Goal: Task Accomplishment & Management: Manage account settings

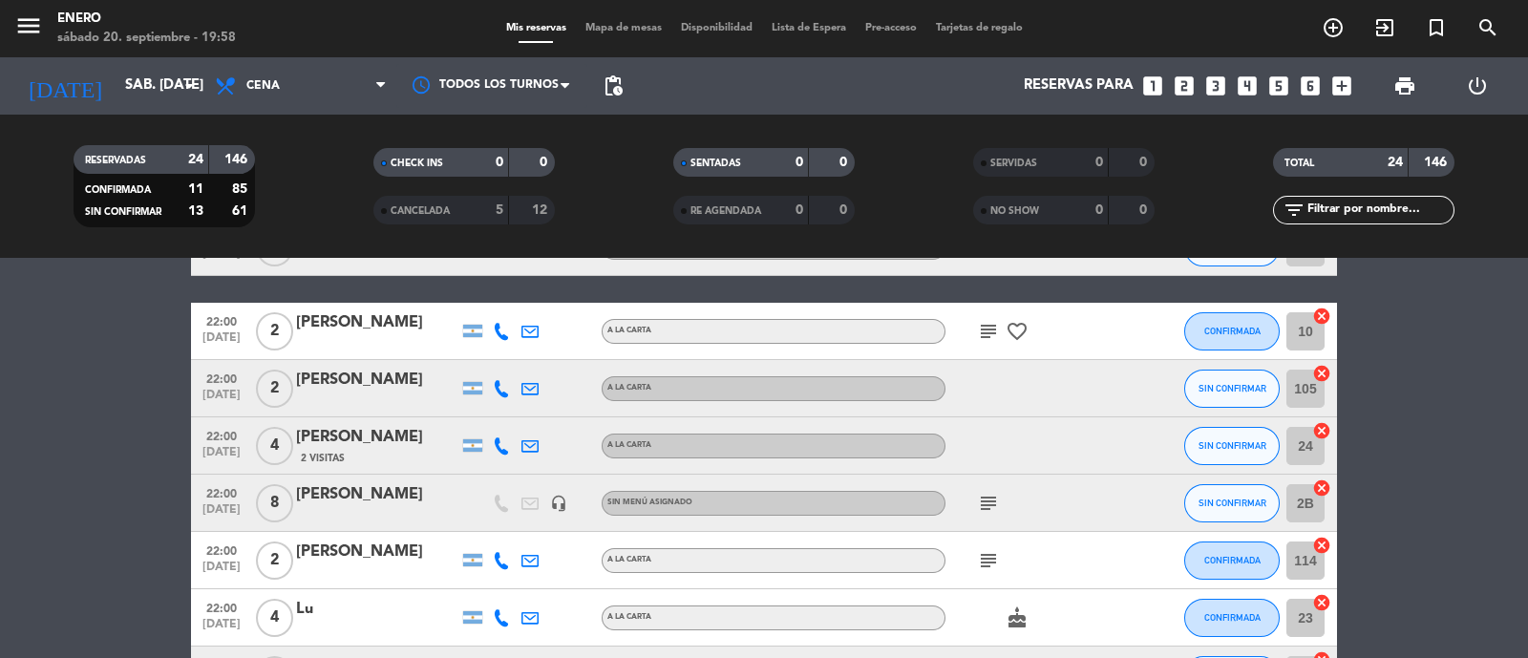
scroll to position [787, 0]
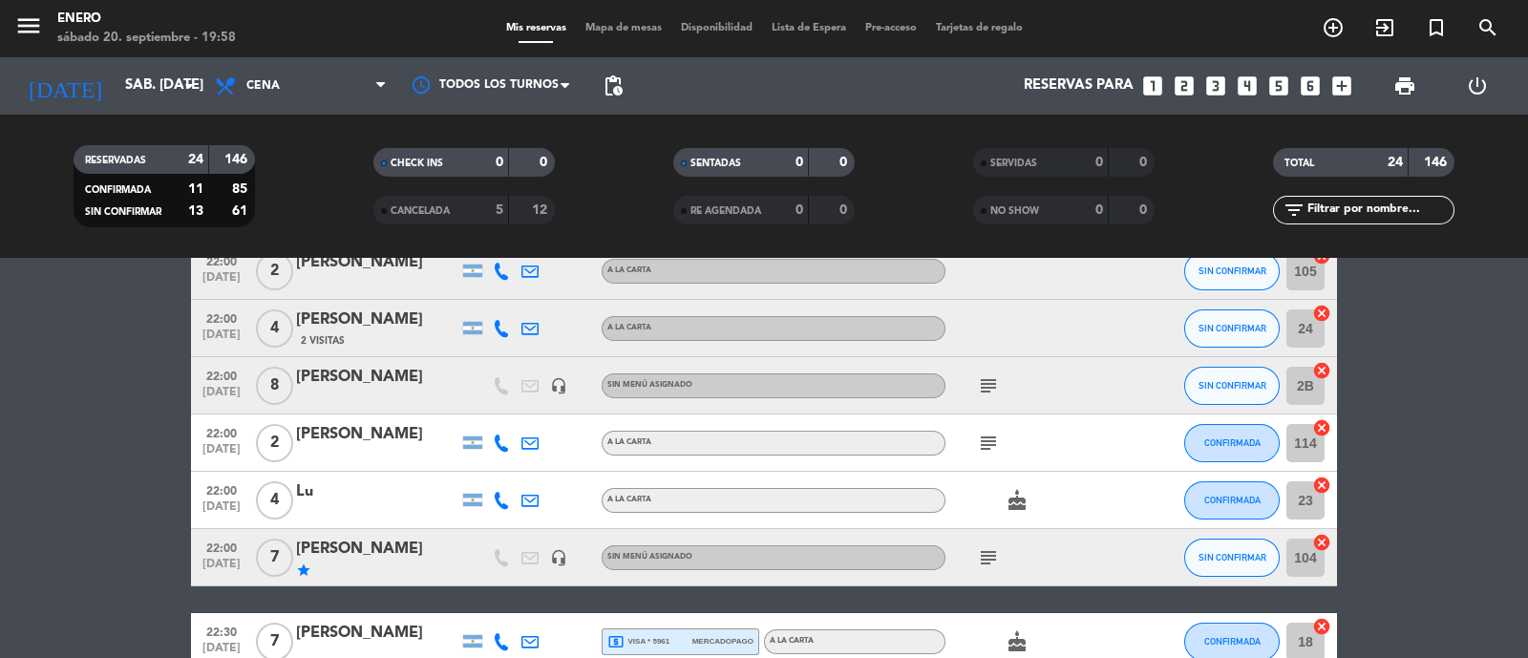
click at [989, 428] on div "subject" at bounding box center [1031, 442] width 172 height 56
click at [989, 436] on icon "subject" at bounding box center [988, 443] width 23 height 23
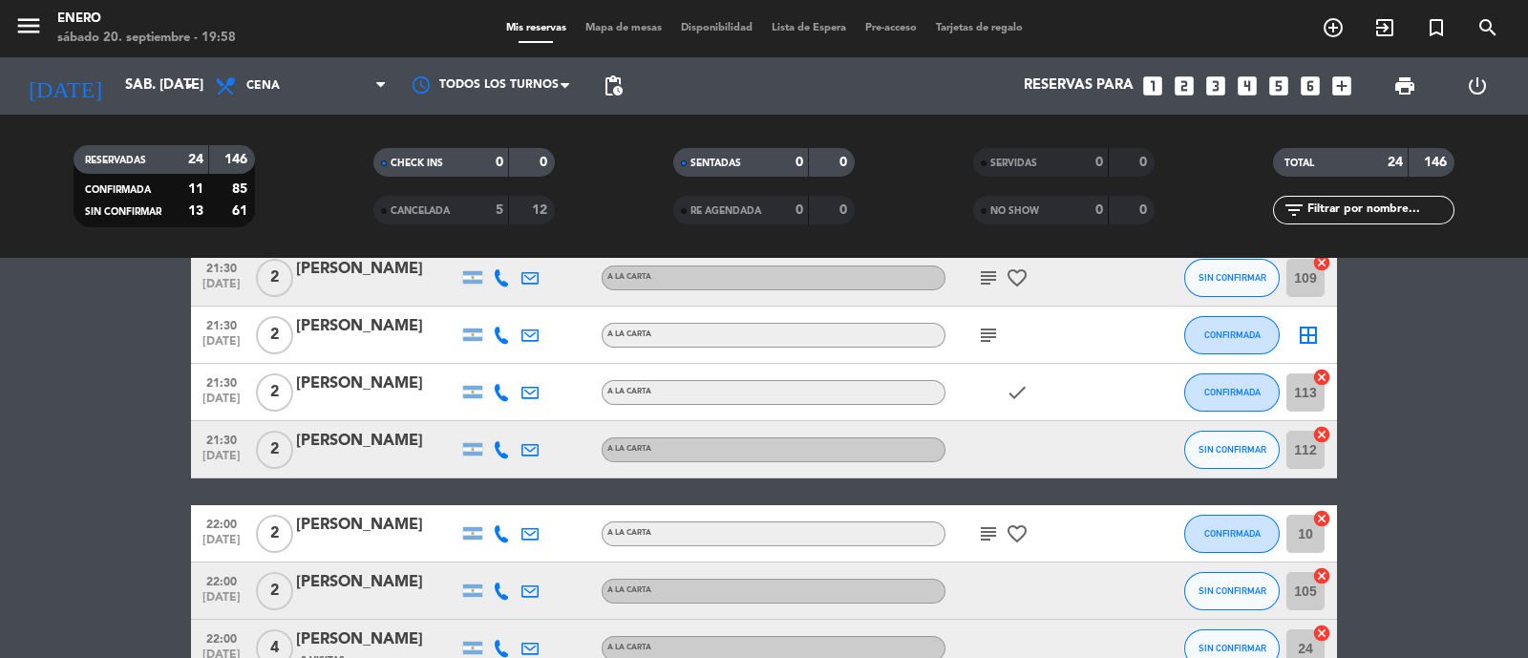
scroll to position [72, 0]
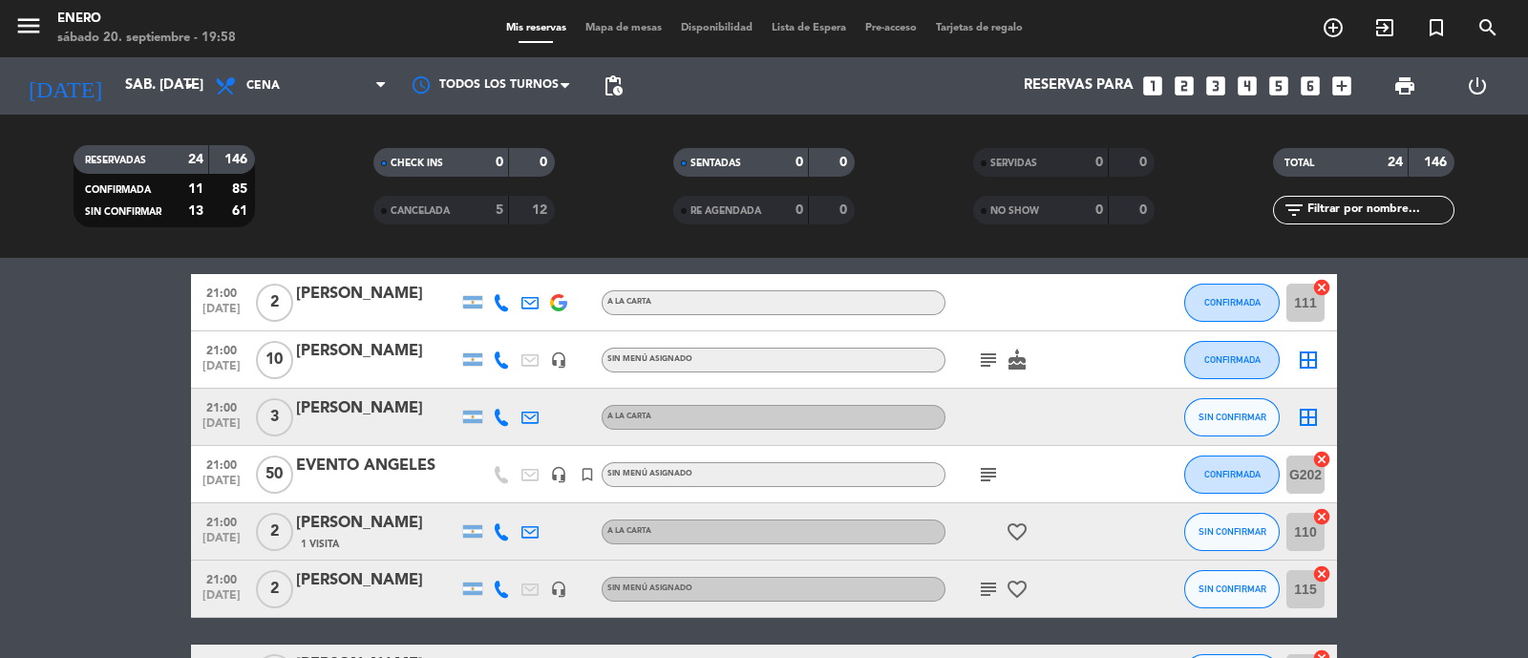
click at [1320, 220] on input "text" at bounding box center [1380, 210] width 148 height 21
click at [1327, 206] on input "text" at bounding box center [1380, 210] width 148 height 21
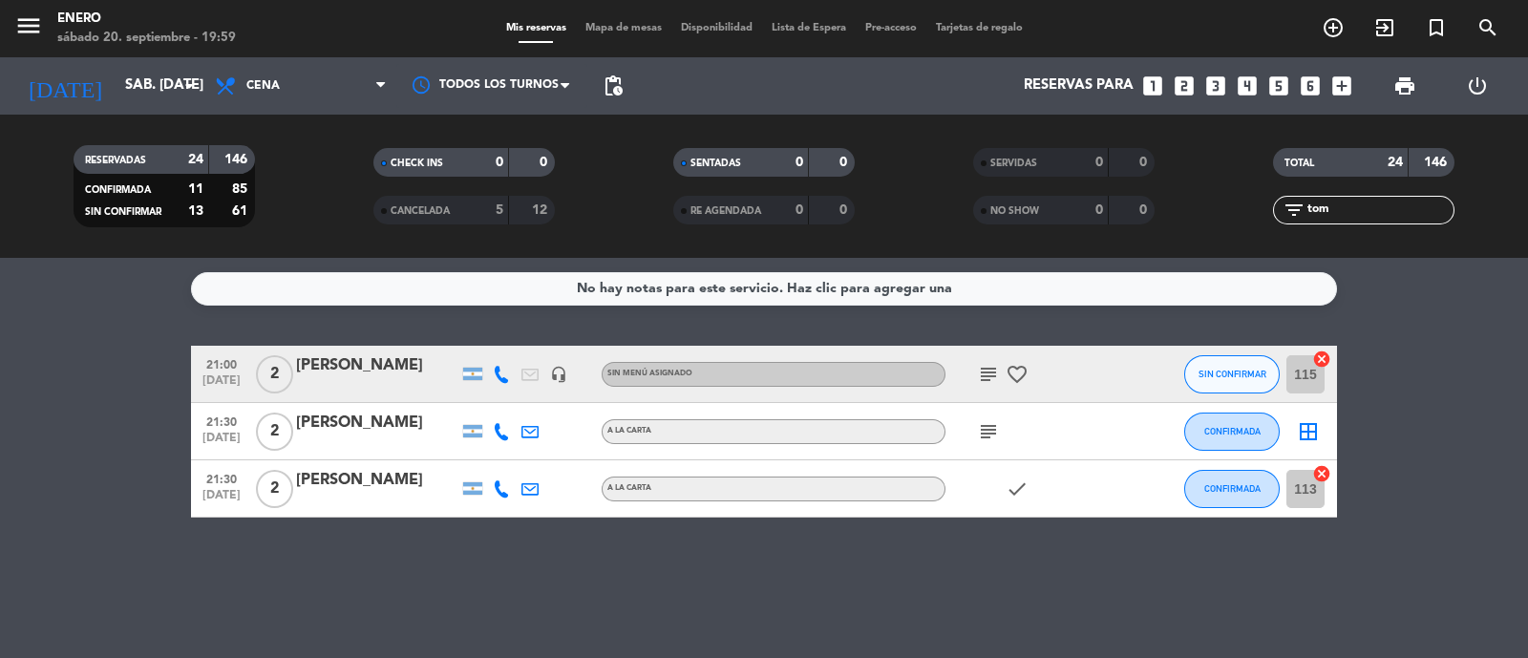
scroll to position [0, 0]
type input "tom"
click at [493, 374] on icon at bounding box center [501, 374] width 17 height 17
click at [1217, 488] on span "CONFIRMADA" at bounding box center [1232, 488] width 56 height 11
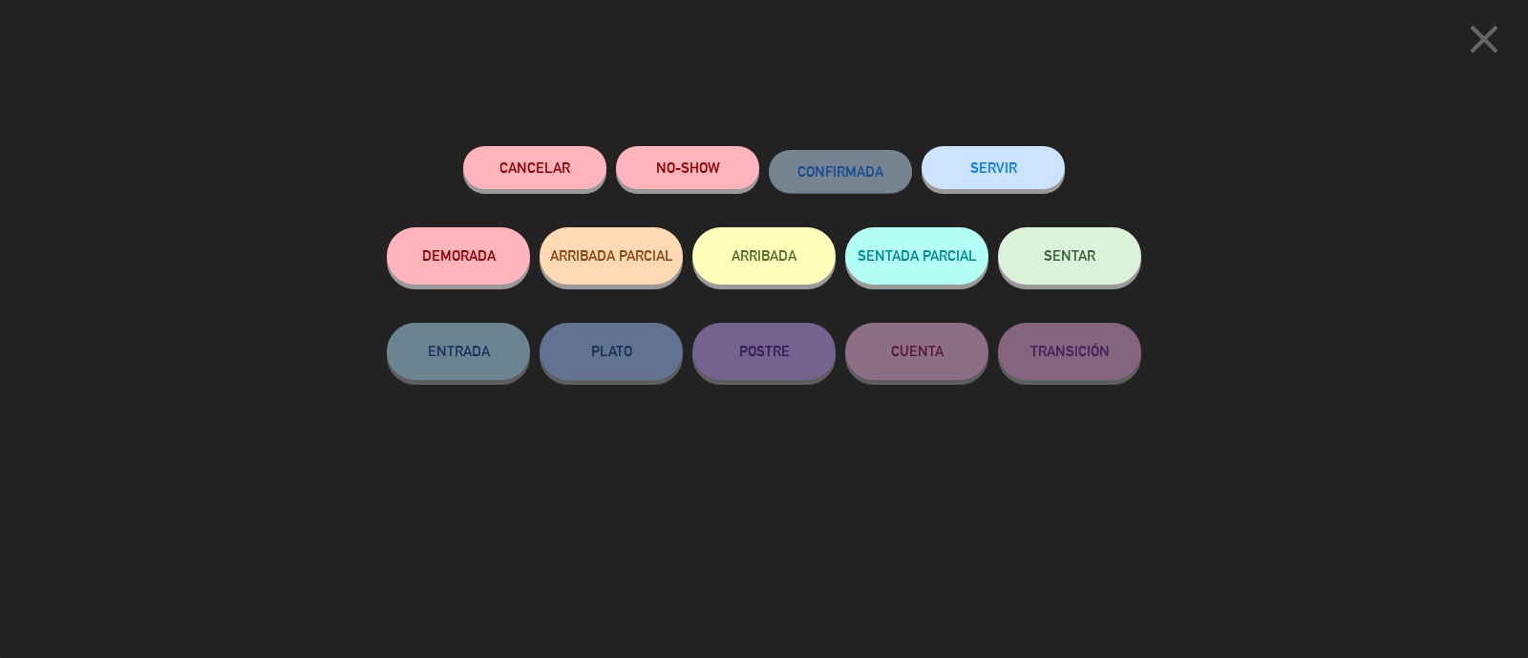
drag, startPoint x: 1233, startPoint y: 177, endPoint x: 1257, endPoint y: 136, distance: 47.5
click at [1235, 177] on div "close Cancelar NO-SHOW CONFIRMADA SERVIR DEMORADA ARRIBADA PARCIAL ARRIBADA SEN…" at bounding box center [764, 329] width 1528 height 658
drag, startPoint x: 1517, startPoint y: 48, endPoint x: 1502, endPoint y: 46, distance: 14.5
click at [1511, 54] on div "close" at bounding box center [764, 35] width 1528 height 71
click at [1497, 44] on icon "close" at bounding box center [1484, 39] width 48 height 48
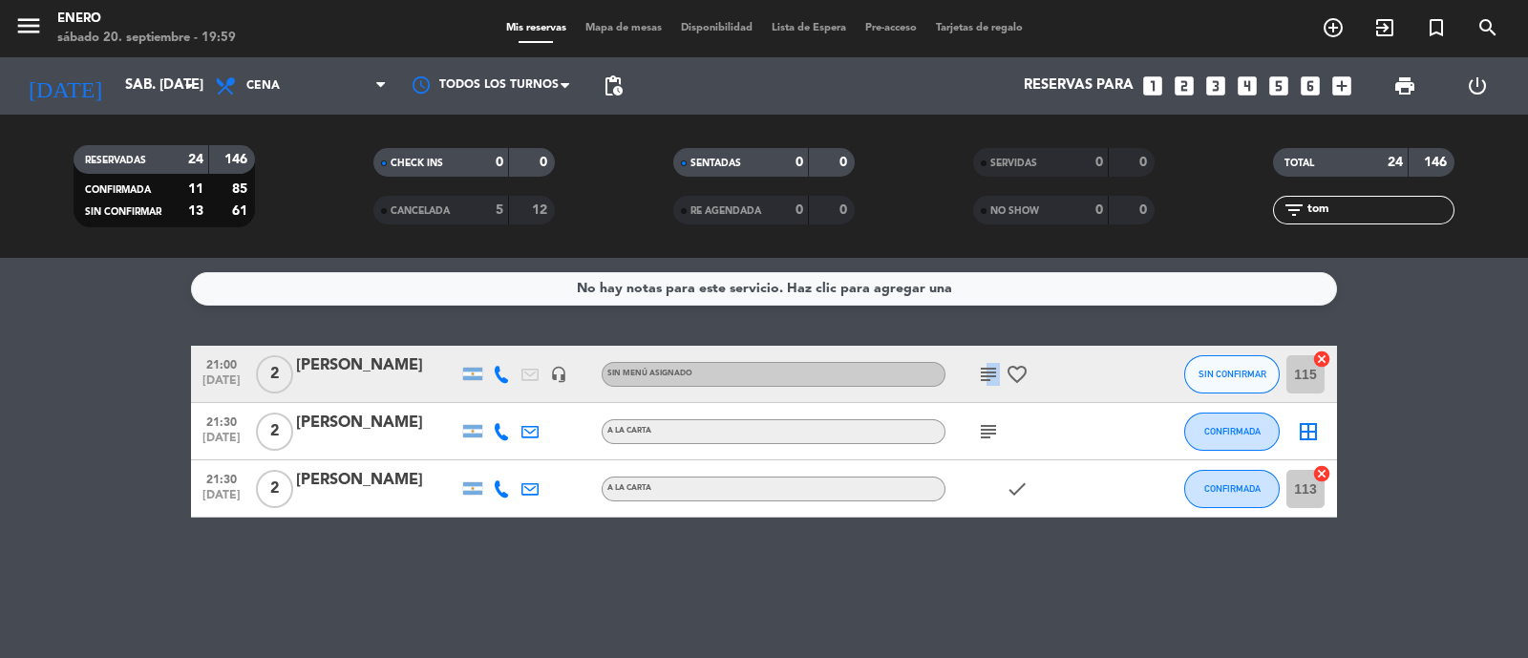
drag, startPoint x: 995, startPoint y: 372, endPoint x: 982, endPoint y: 380, distance: 15.9
click at [983, 379] on icon "subject" at bounding box center [988, 374] width 23 height 23
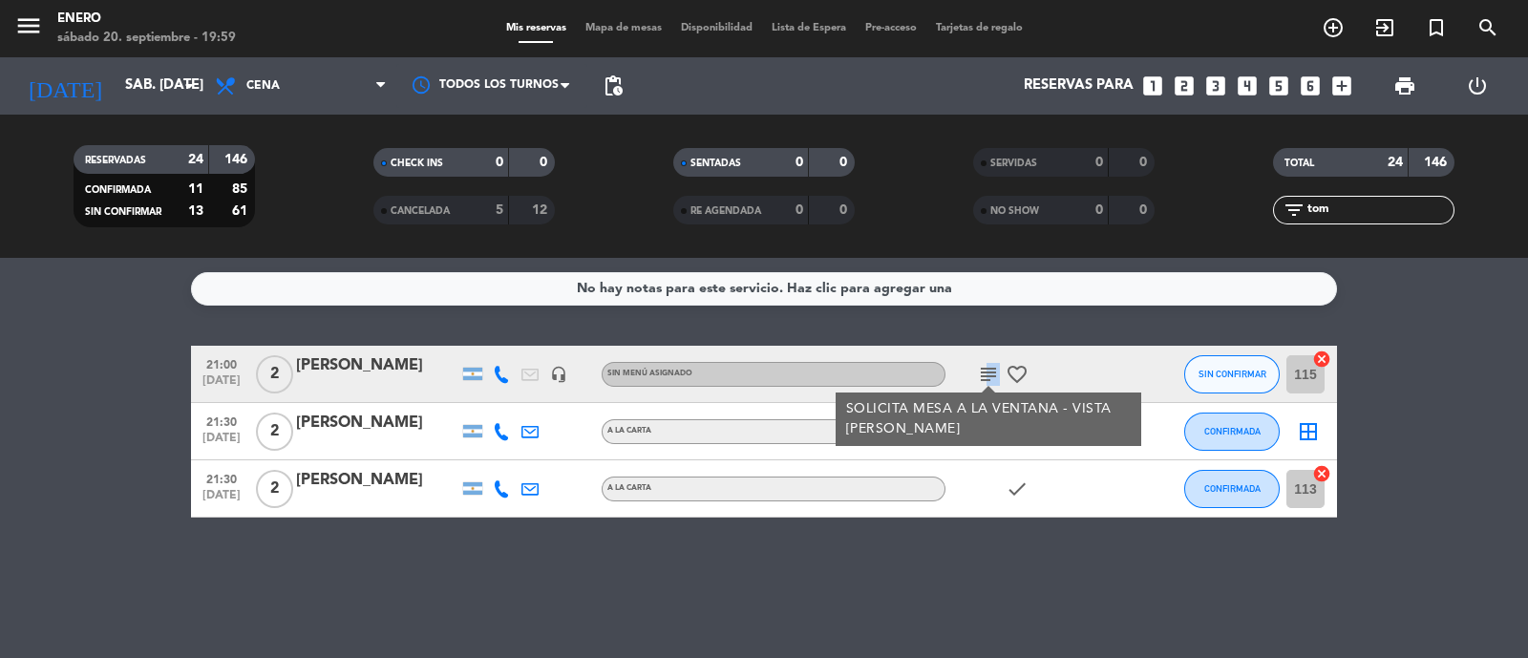
click at [982, 381] on icon "subject" at bounding box center [988, 374] width 23 height 23
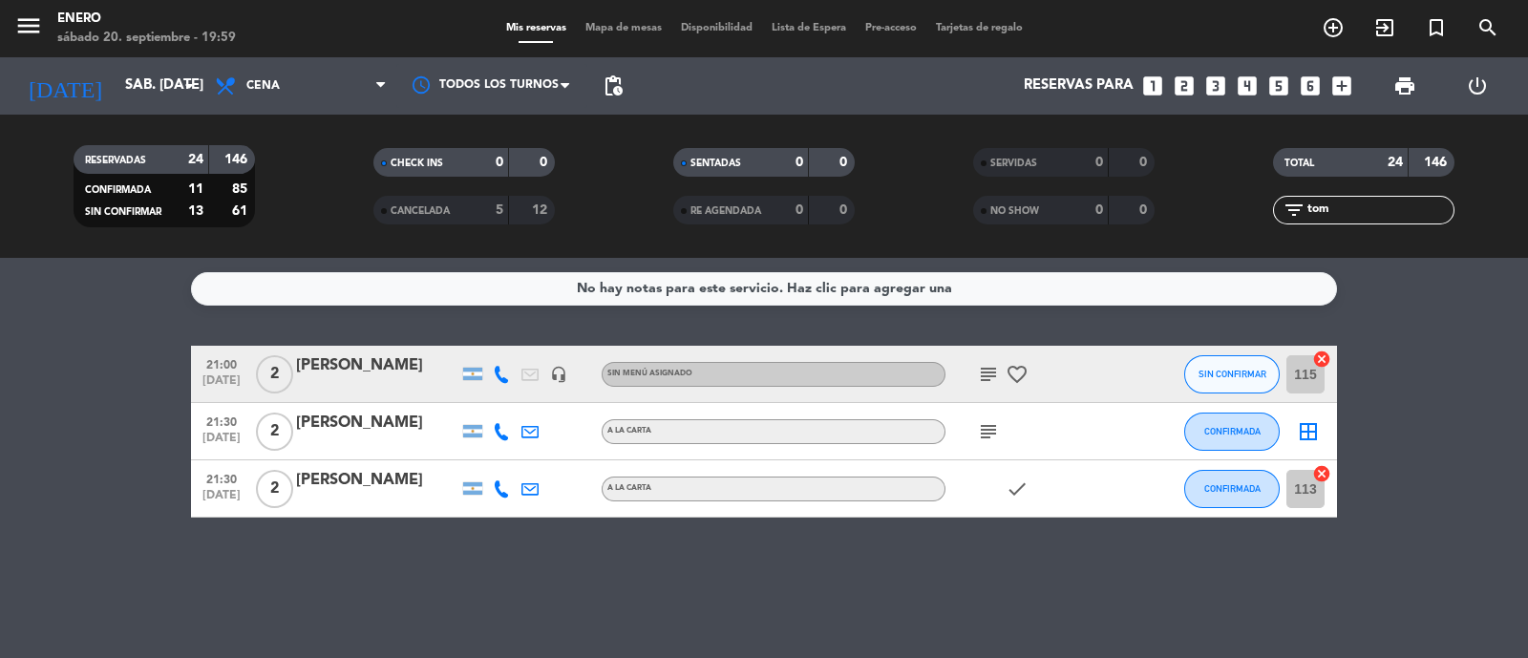
click at [982, 381] on icon "subject" at bounding box center [988, 374] width 23 height 23
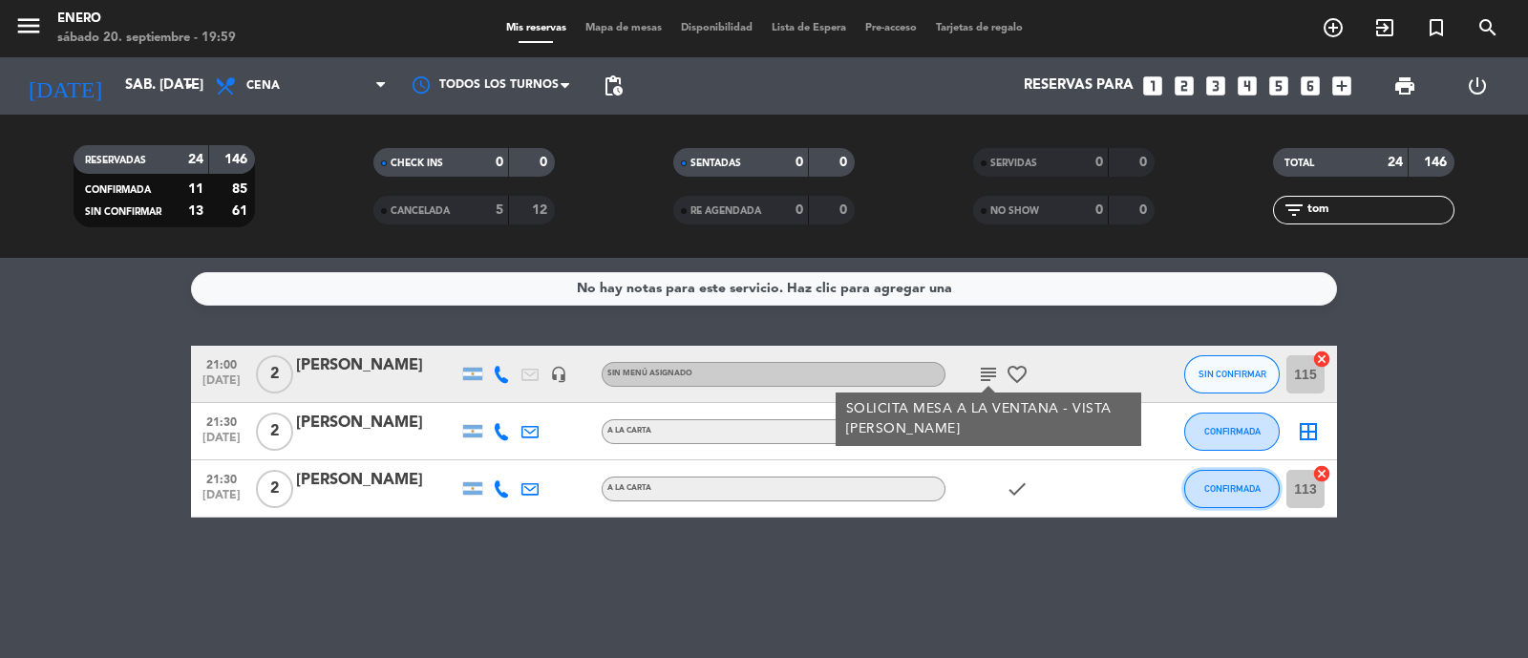
click at [1228, 480] on button "CONFIRMADA" at bounding box center [1232, 489] width 96 height 38
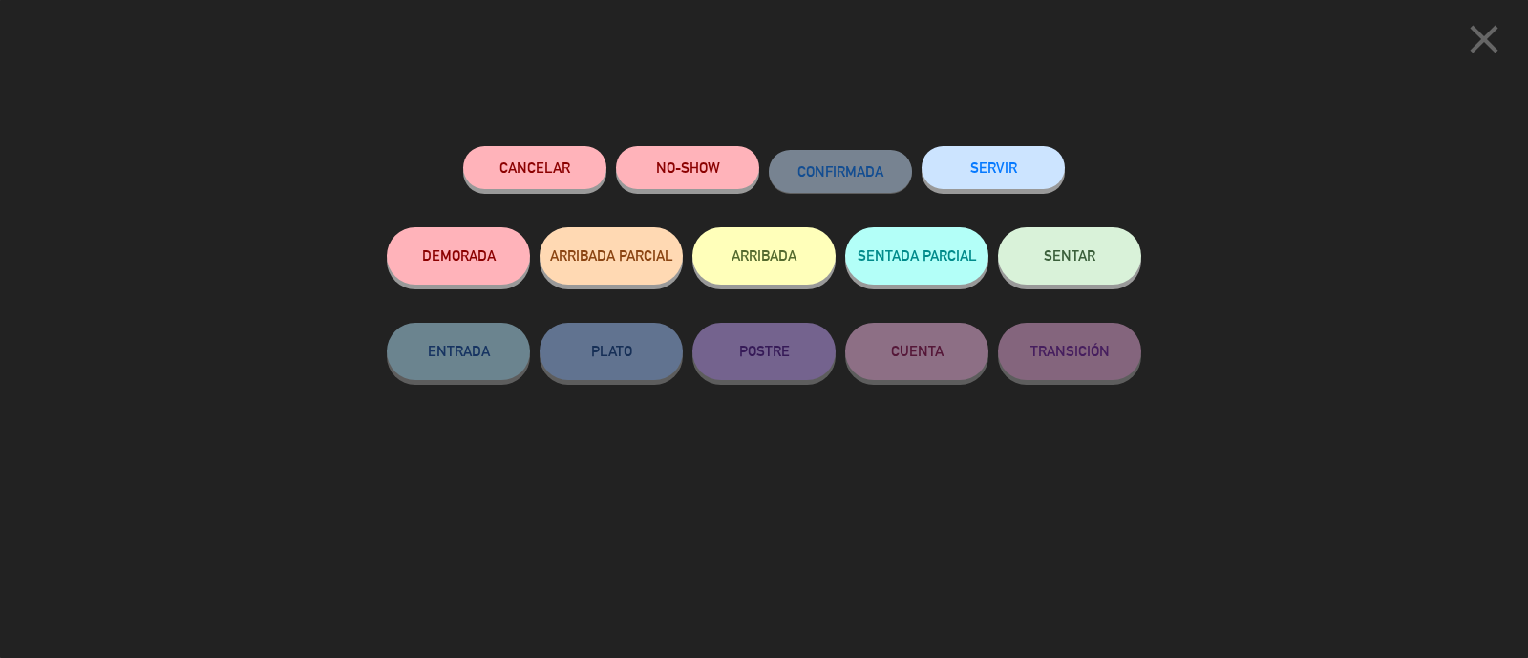
click at [552, 163] on button "Cancelar" at bounding box center [534, 167] width 143 height 43
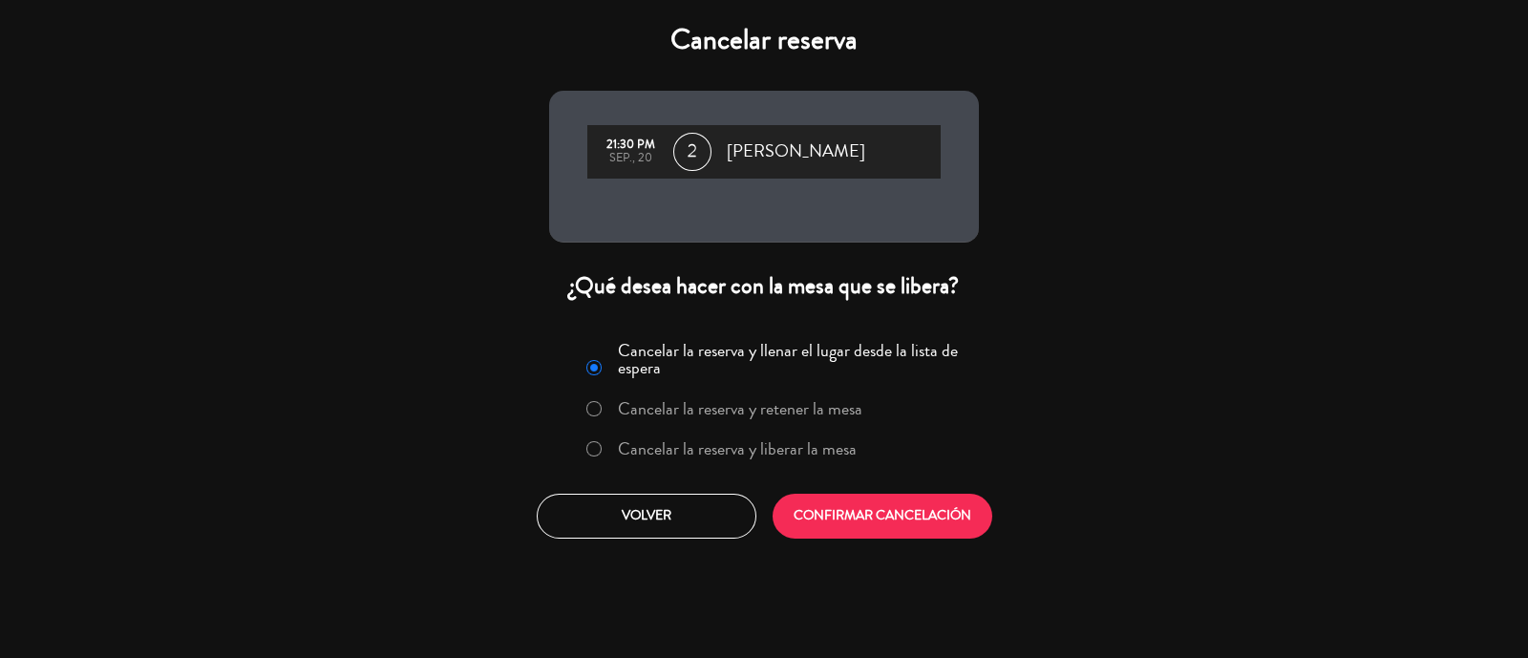
click at [783, 445] on label "Cancelar la reserva y liberar la mesa" at bounding box center [737, 448] width 239 height 17
click at [865, 508] on button "CONFIRMAR CANCELACIÓN" at bounding box center [883, 516] width 220 height 45
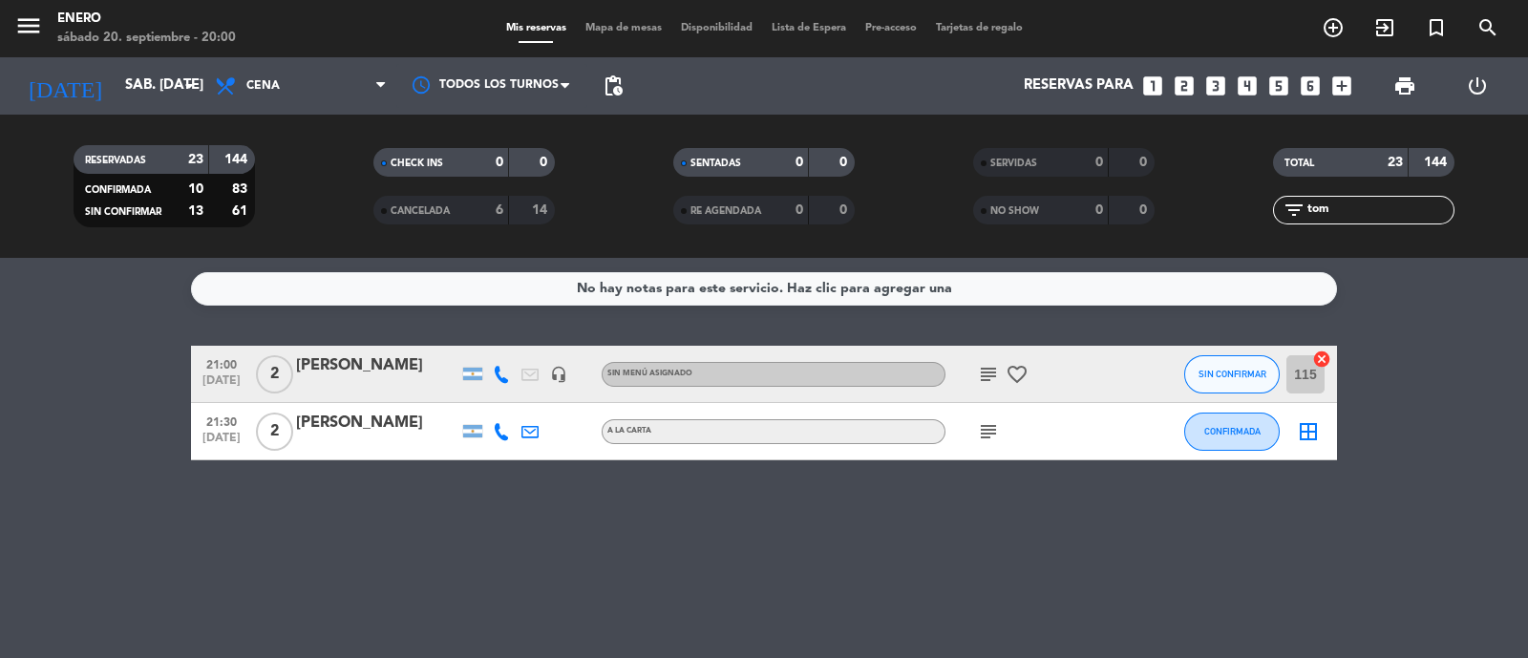
drag, startPoint x: 1357, startPoint y: 212, endPoint x: 1291, endPoint y: 217, distance: 66.1
click at [1299, 217] on div "filter_list [PERSON_NAME]" at bounding box center [1363, 210] width 181 height 29
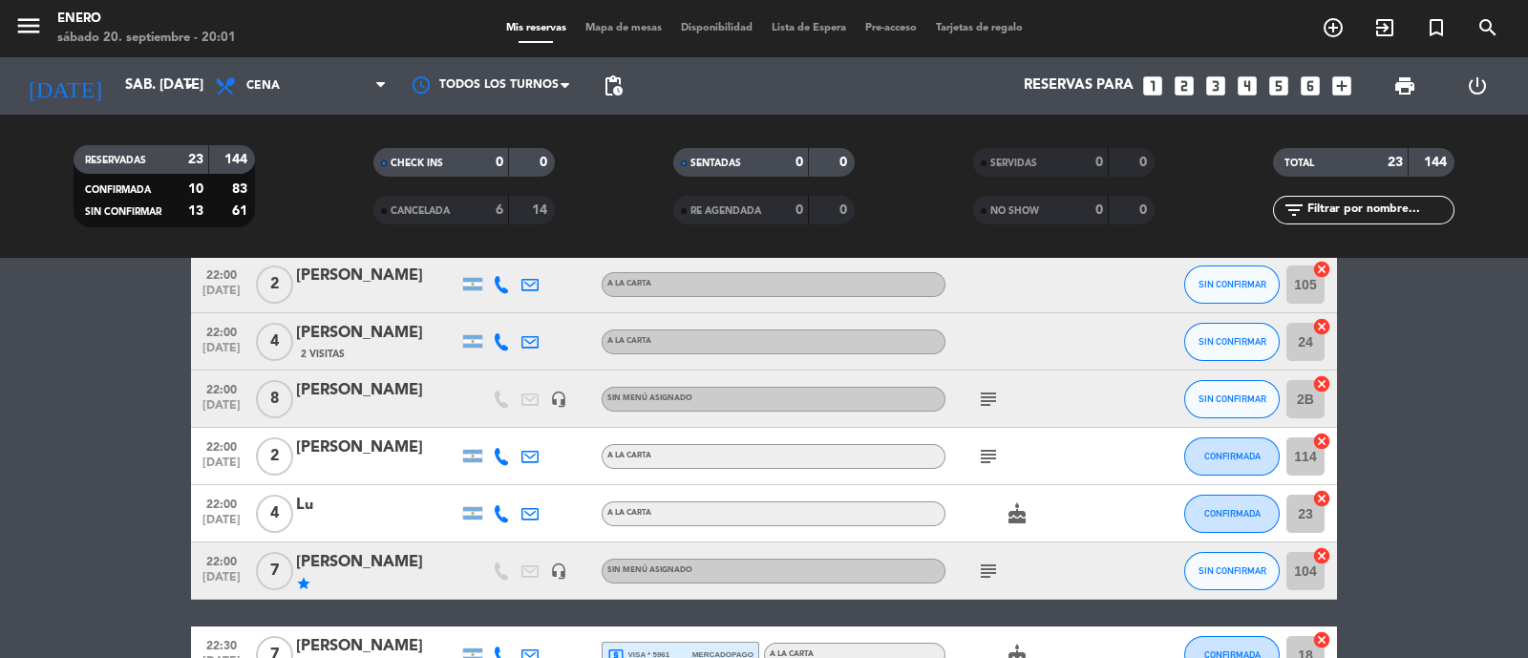
scroll to position [954, 0]
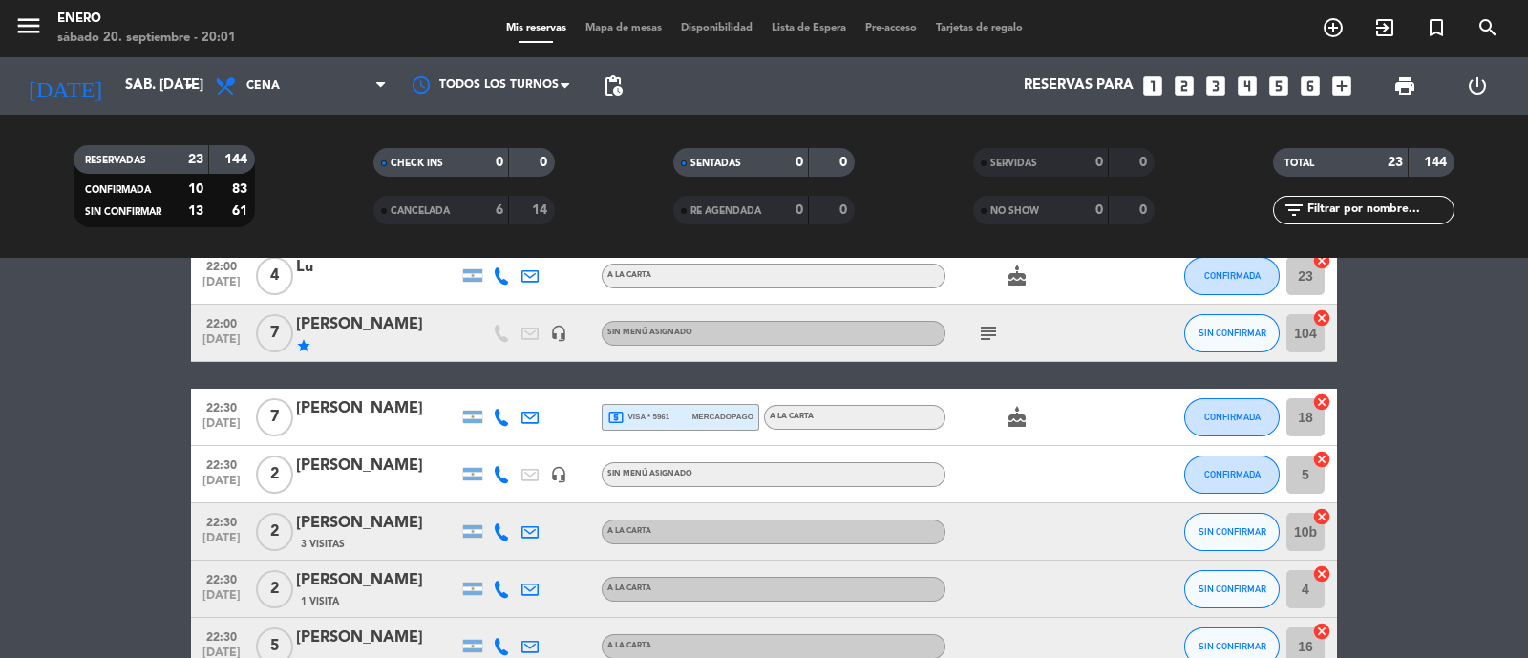
click at [980, 332] on icon "subject" at bounding box center [988, 333] width 23 height 23
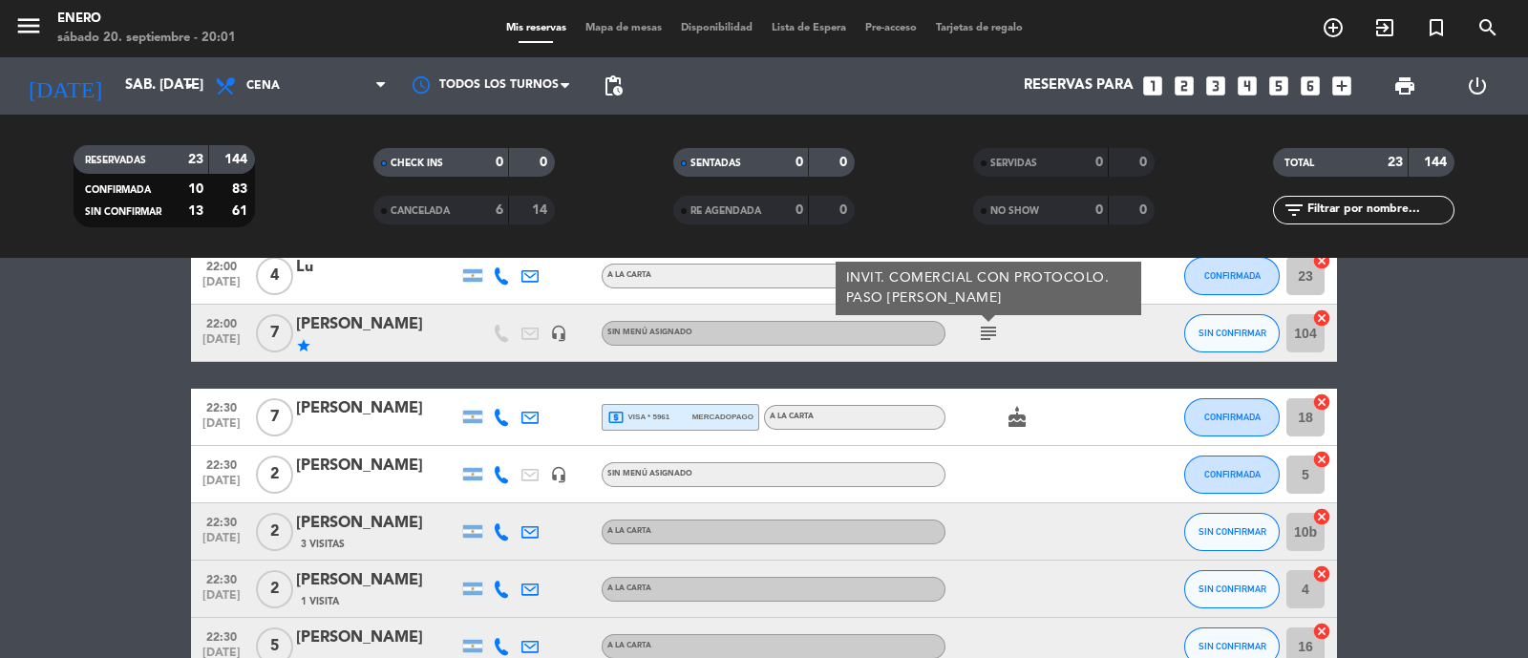
click at [980, 332] on icon "subject" at bounding box center [988, 333] width 23 height 23
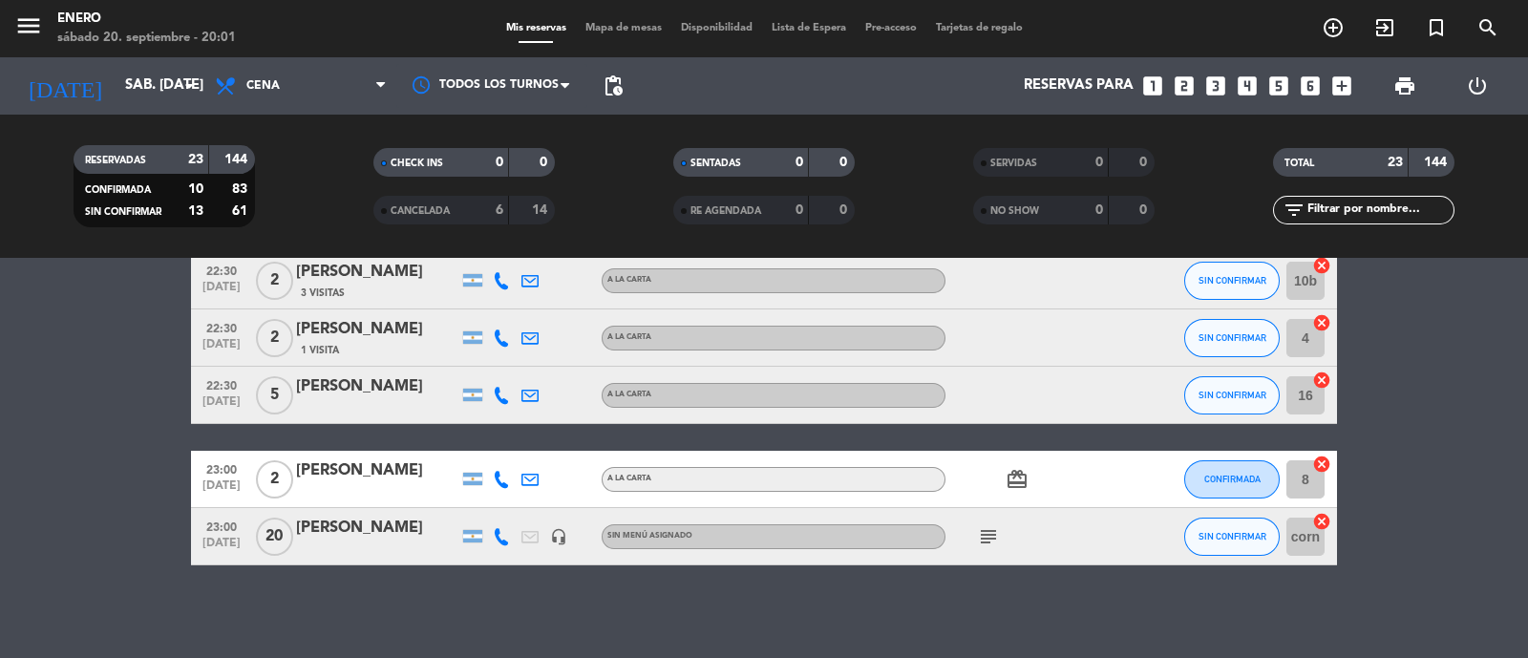
scroll to position [1208, 0]
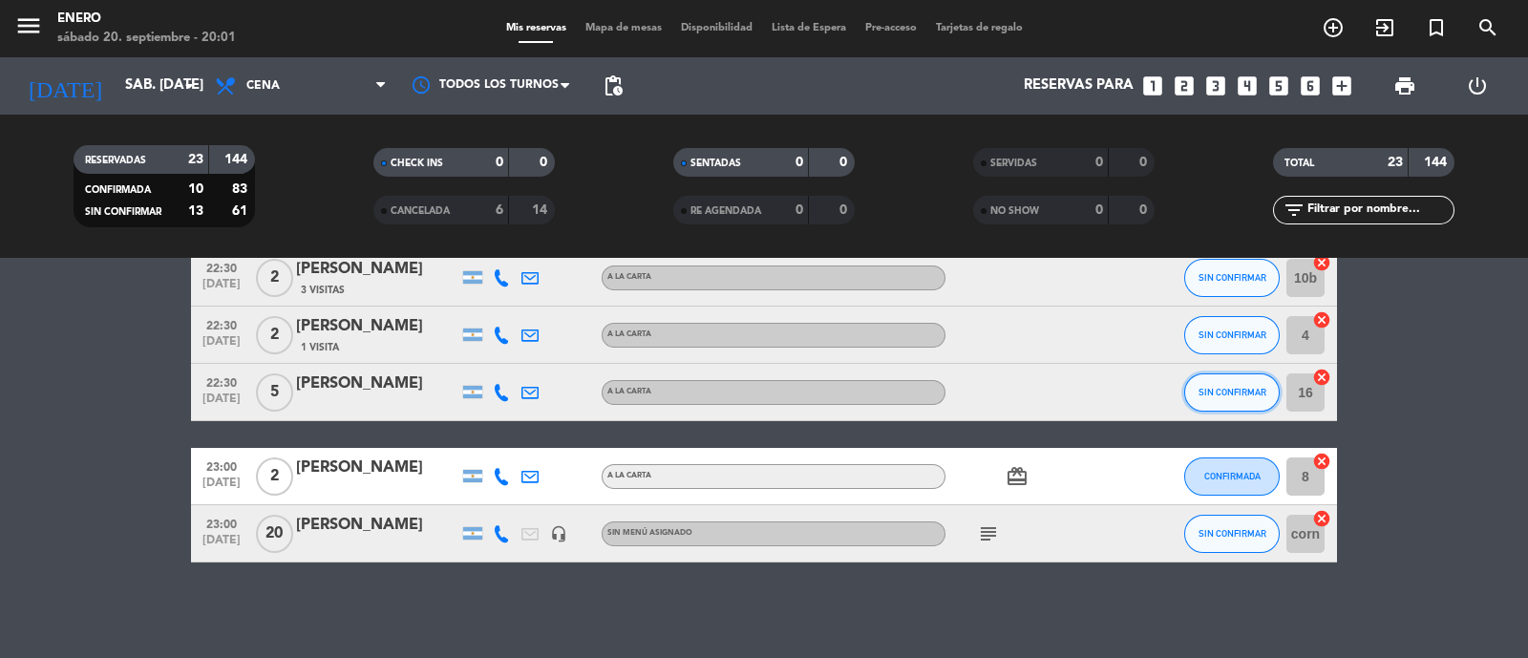
click at [1218, 408] on button "SIN CONFIRMAR" at bounding box center [1232, 392] width 96 height 38
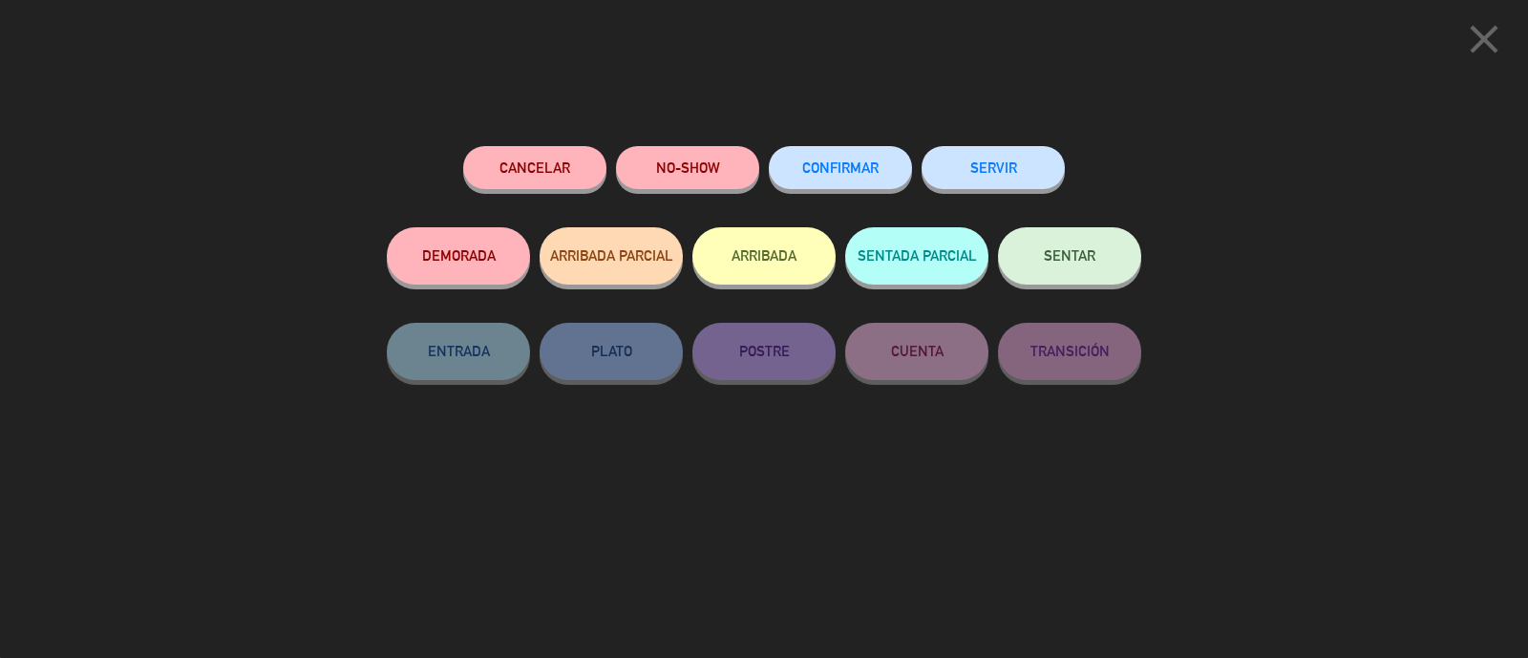
click at [843, 180] on button "CONFIRMAR" at bounding box center [840, 167] width 143 height 43
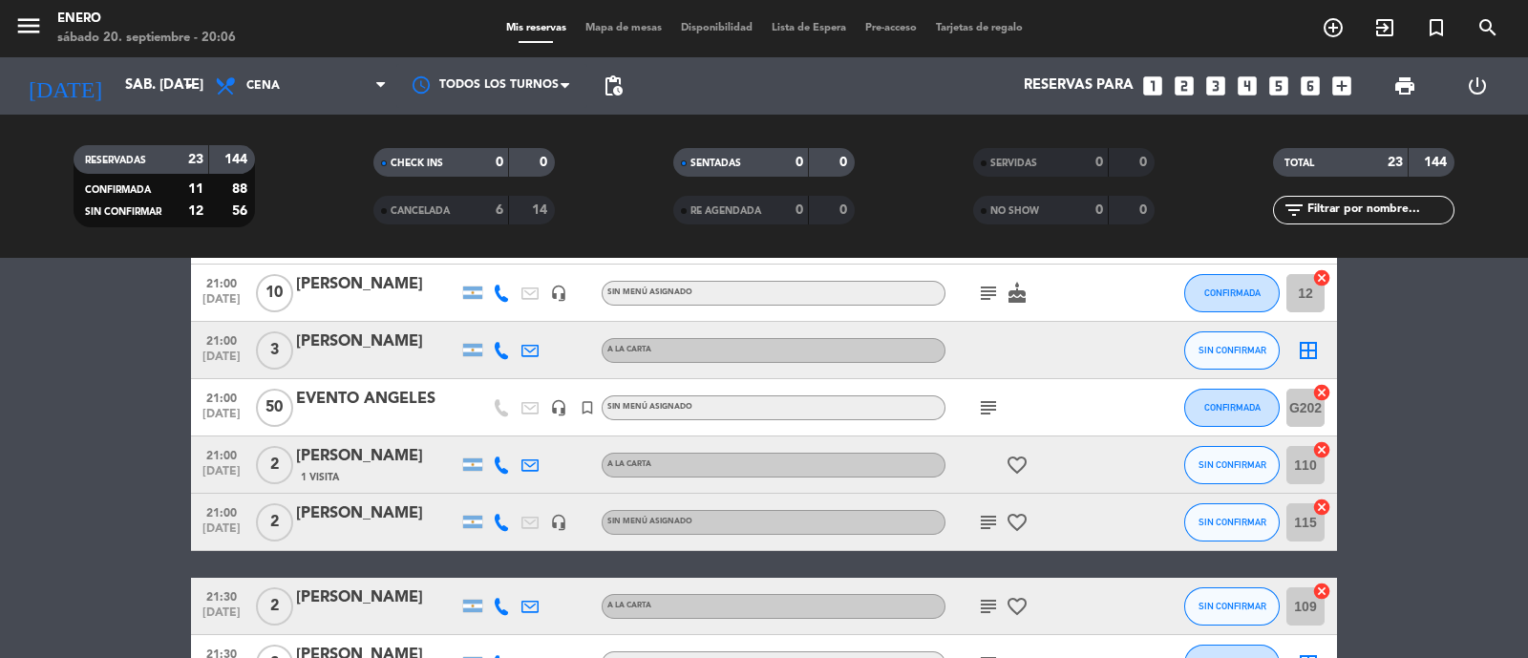
scroll to position [0, 0]
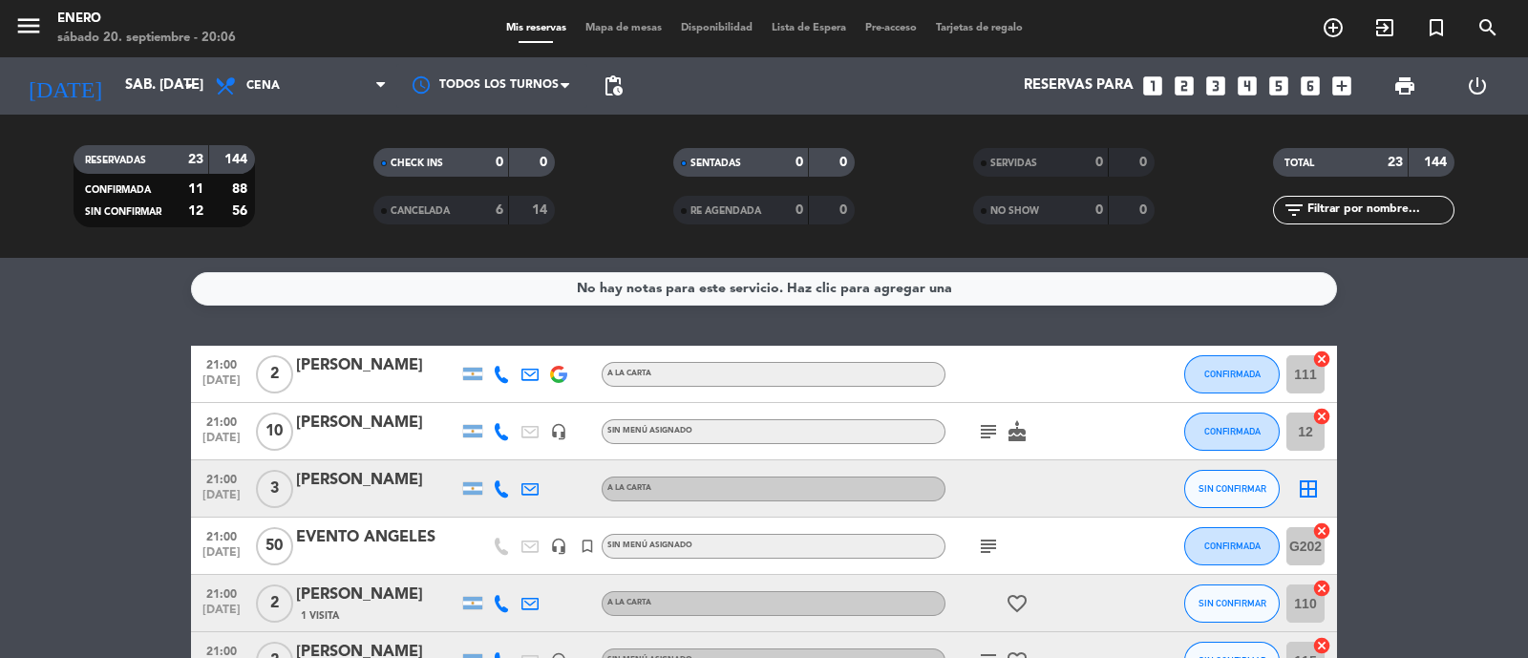
click at [990, 550] on icon "subject" at bounding box center [988, 546] width 23 height 23
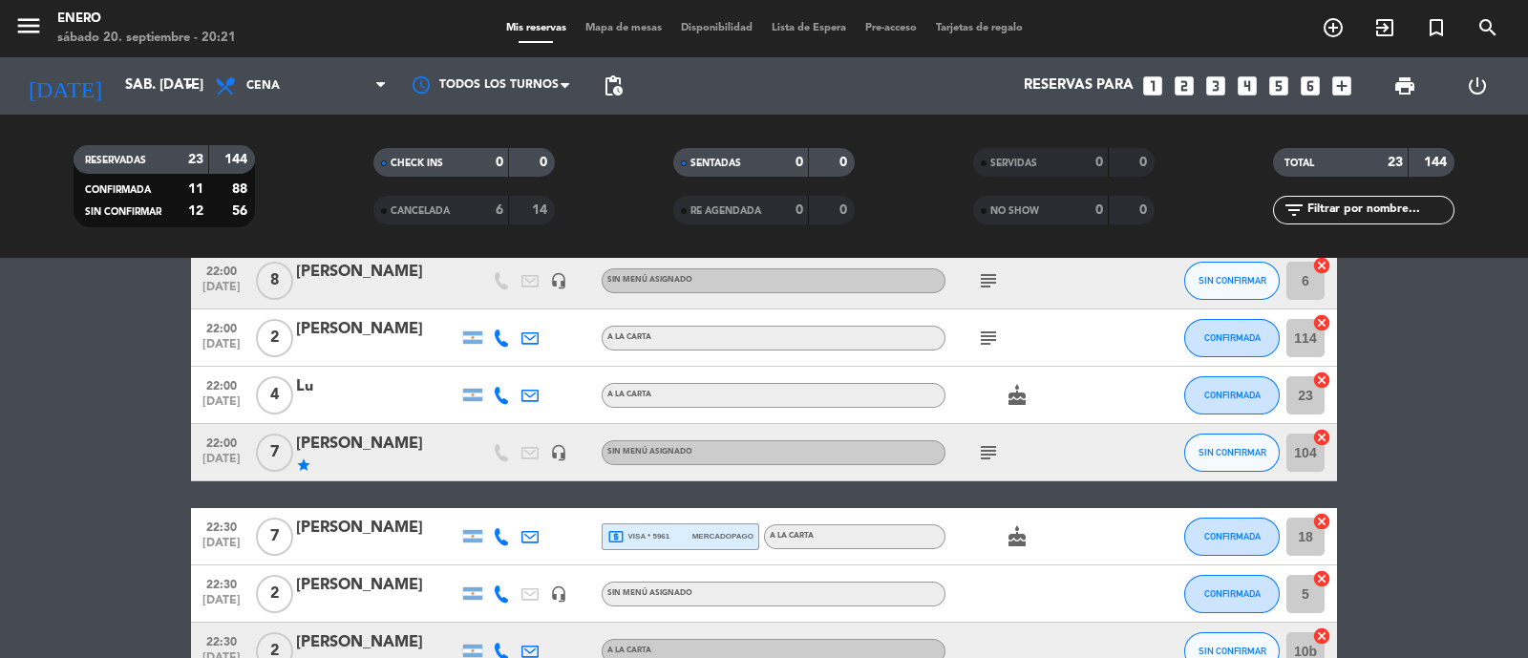
scroll to position [954, 0]
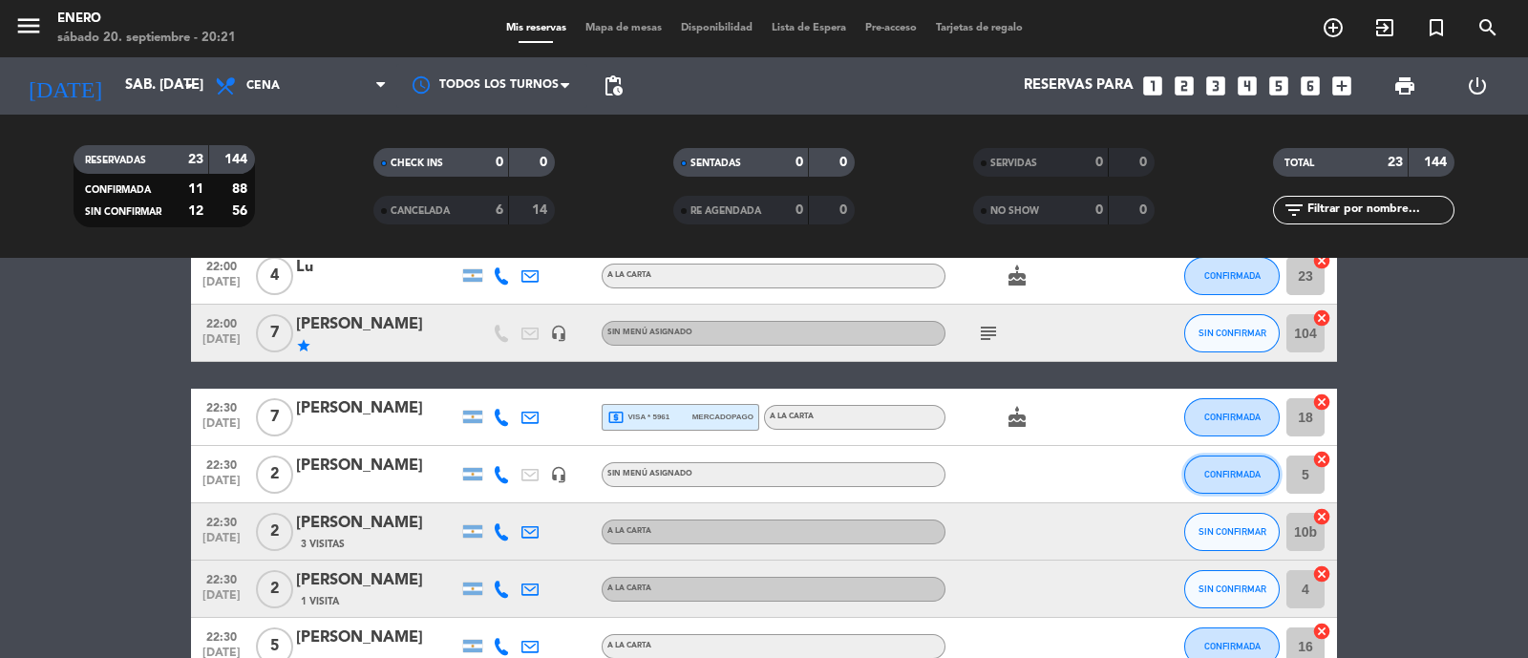
click at [1204, 470] on span "CONFIRMADA" at bounding box center [1232, 474] width 56 height 11
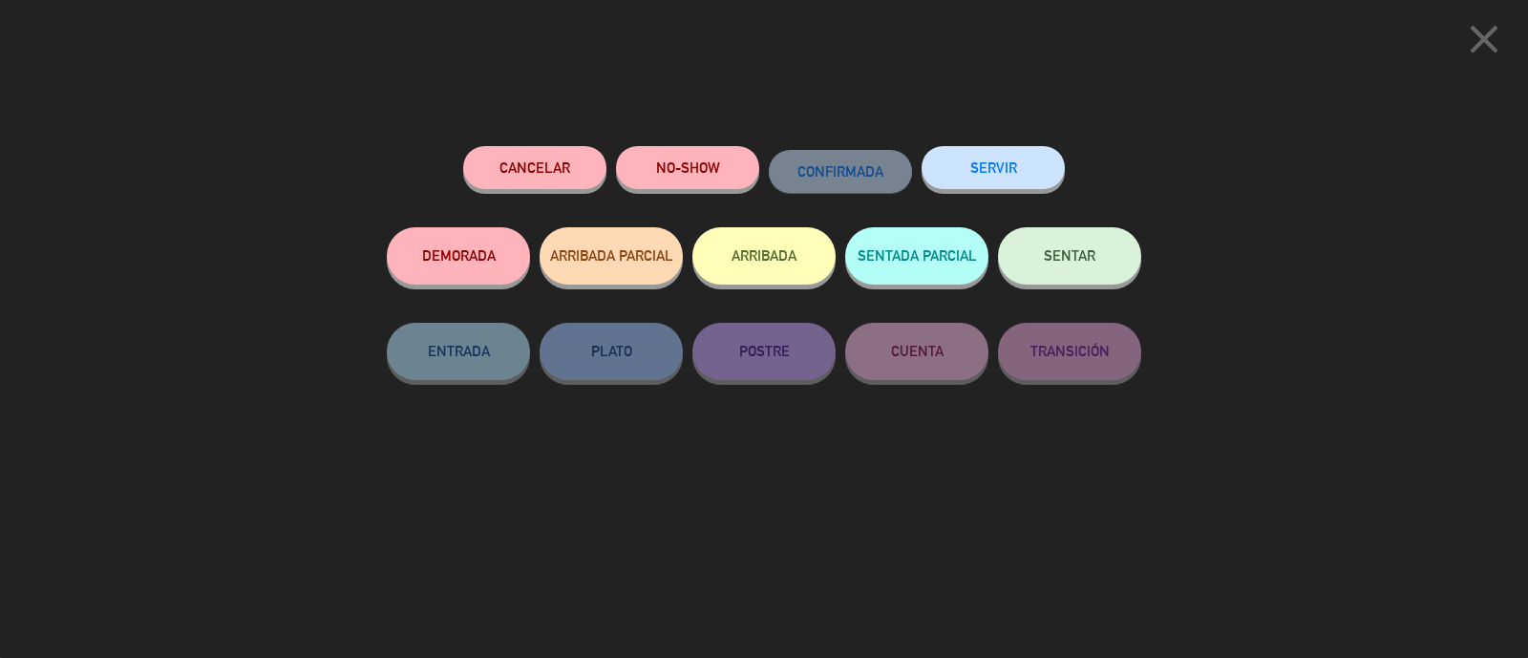
click at [572, 156] on button "Cancelar" at bounding box center [534, 167] width 143 height 43
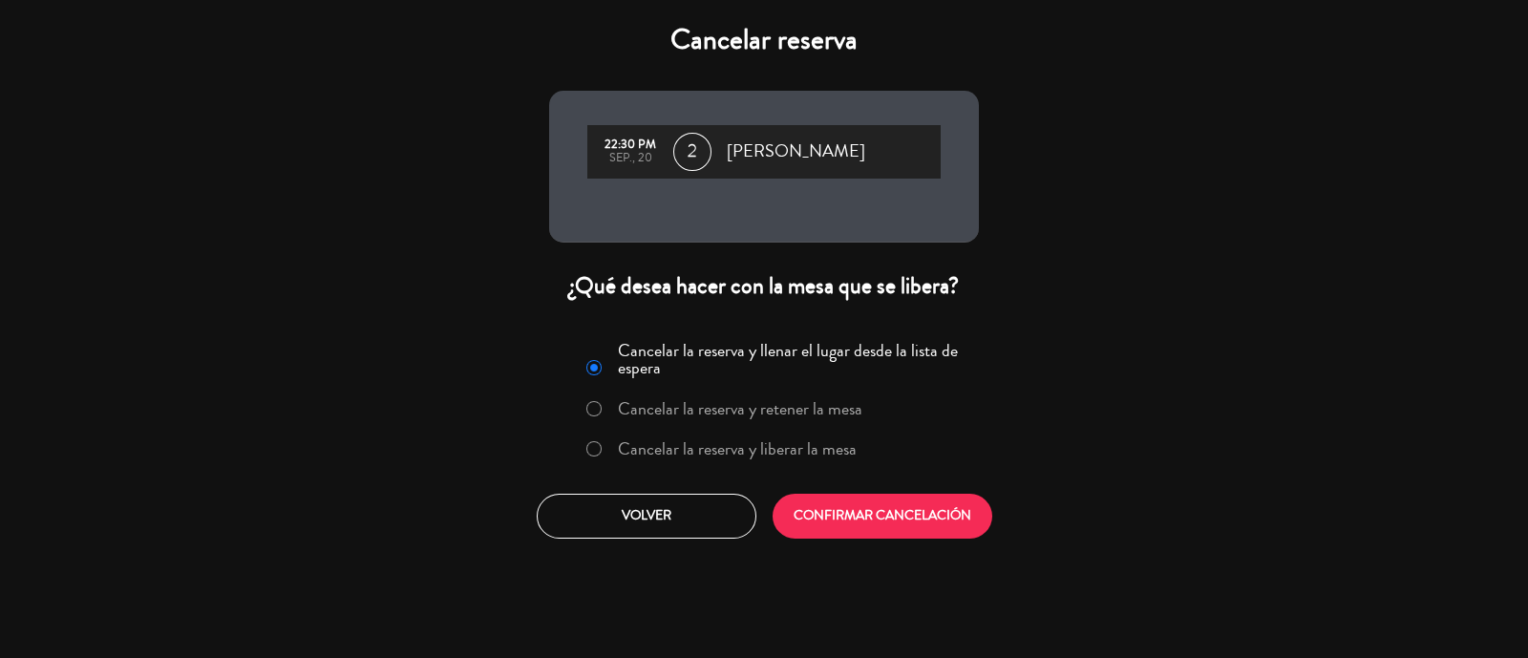
click at [764, 466] on div "Cancelar la reserva y llenar el lugar desde la lista de espera Cancelar la rese…" at bounding box center [764, 403] width 405 height 139
click at [837, 461] on label "Cancelar la reserva y liberar la mesa" at bounding box center [721, 450] width 290 height 34
click at [881, 531] on button "CONFIRMAR CANCELACIÓN" at bounding box center [883, 516] width 220 height 45
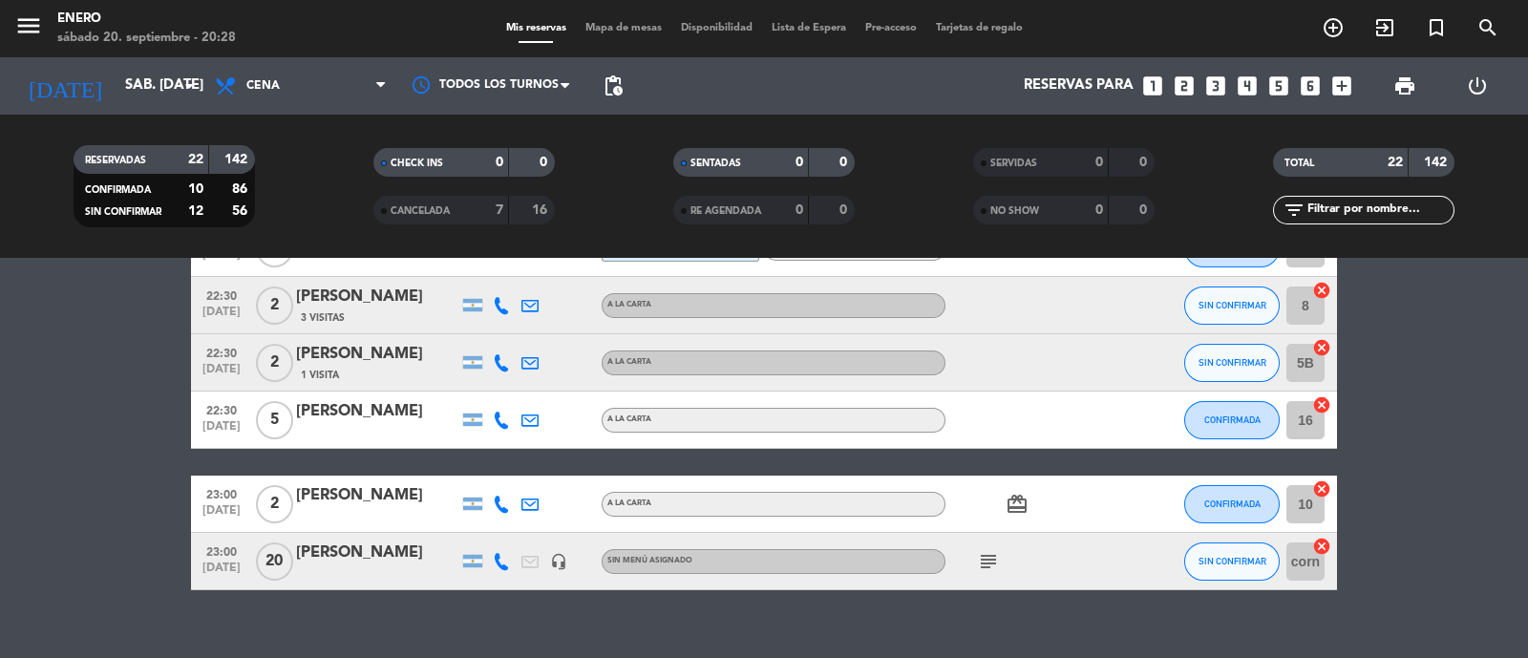
scroll to position [1151, 0]
